Goal: Information Seeking & Learning: Find specific fact

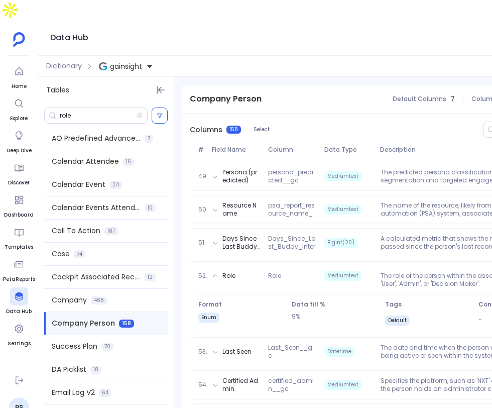
click at [64, 56] on div "Dictionary gainsight" at bounding box center [272, 66] width 468 height 21
click at [63, 61] on span "Dictionary" at bounding box center [64, 66] width 36 height 11
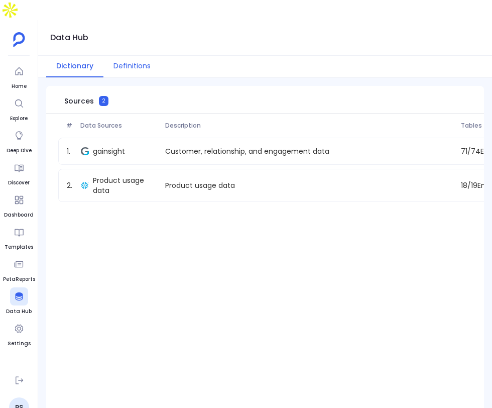
click at [126, 56] on button "Definitions" at bounding box center [131, 67] width 57 height 22
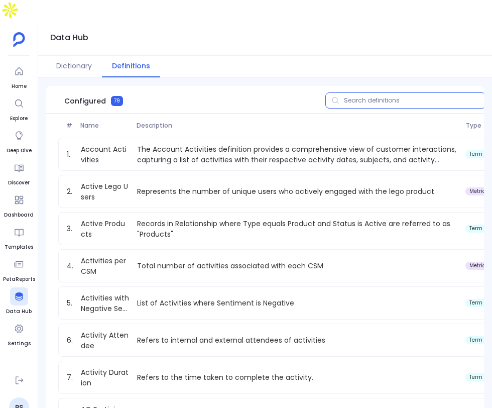
click at [370, 92] on input "text" at bounding box center [405, 100] width 161 height 16
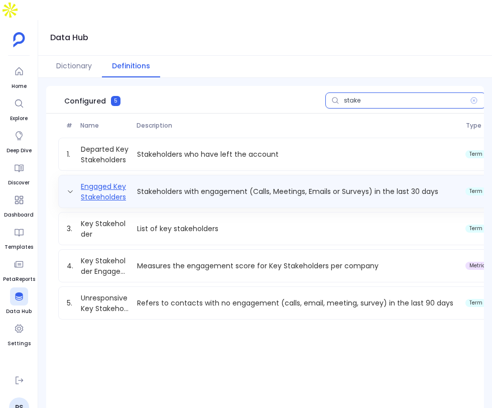
type input "stake"
click at [104, 181] on link "Engaged Key Stakeholders" at bounding box center [105, 191] width 56 height 20
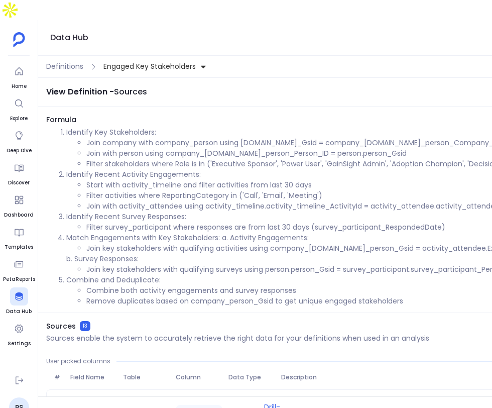
click at [252, 254] on p "b. Survey Responses:" at bounding box center [324, 259] width 516 height 11
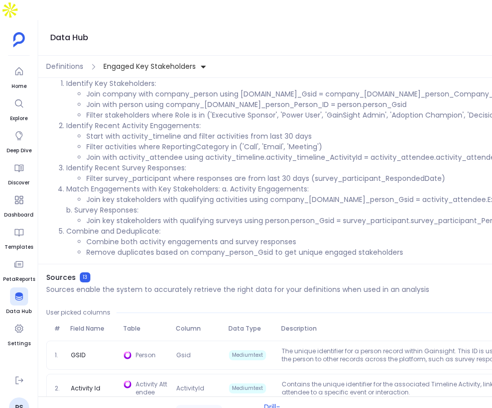
click at [323, 284] on p "Sources enable the system to accurately retrieve the right data for your defini…" at bounding box center [237, 289] width 383 height 10
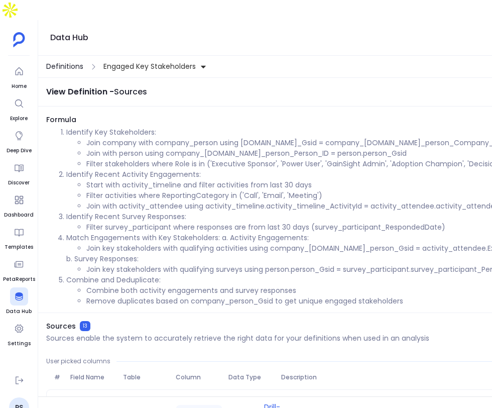
click at [75, 61] on span "Definitions" at bounding box center [64, 66] width 37 height 11
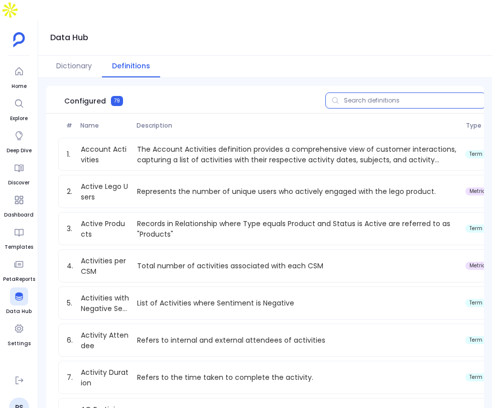
click at [382, 92] on input "text" at bounding box center [405, 100] width 161 height 16
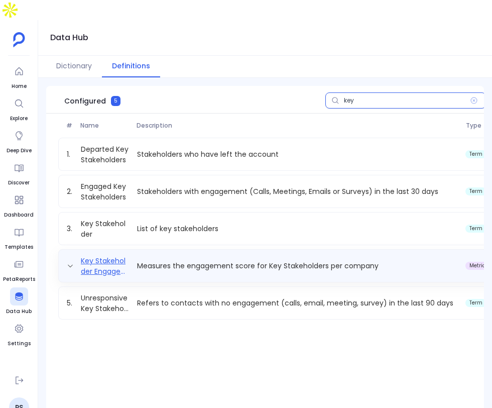
type input "key"
click at [124, 256] on link "Key Stakeholder Engagement Score" at bounding box center [105, 266] width 56 height 20
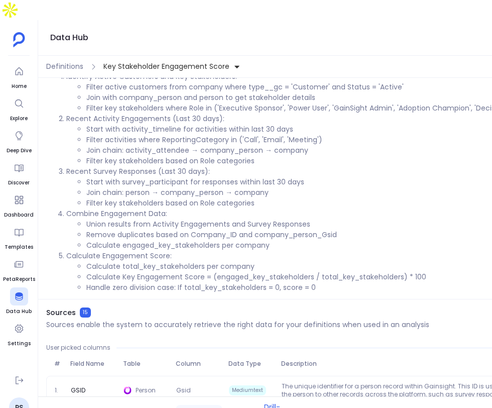
scroll to position [63, 0]
